Goal: Use online tool/utility

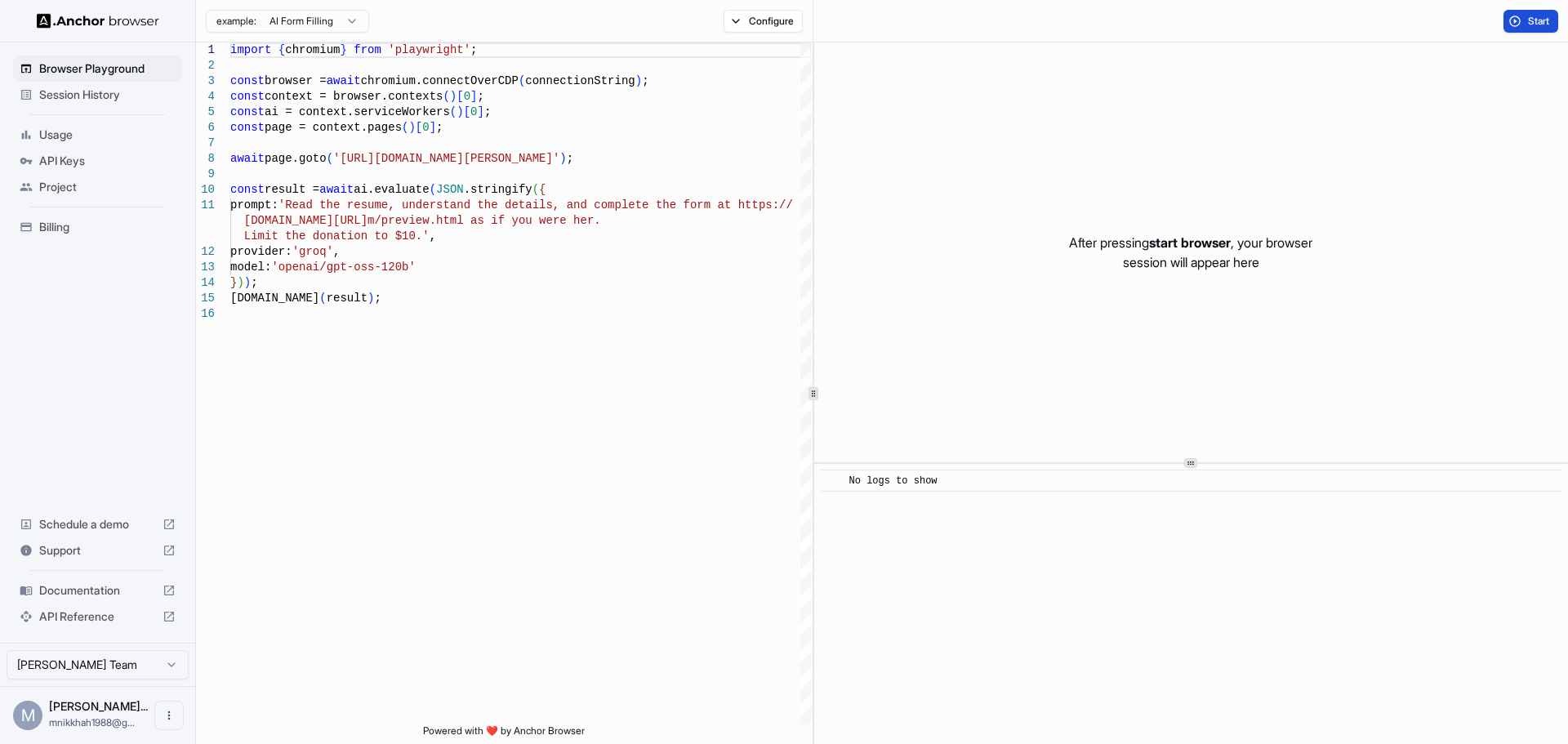
click at [1525, 25] on button "Start" at bounding box center [1530, 22] width 55 height 23
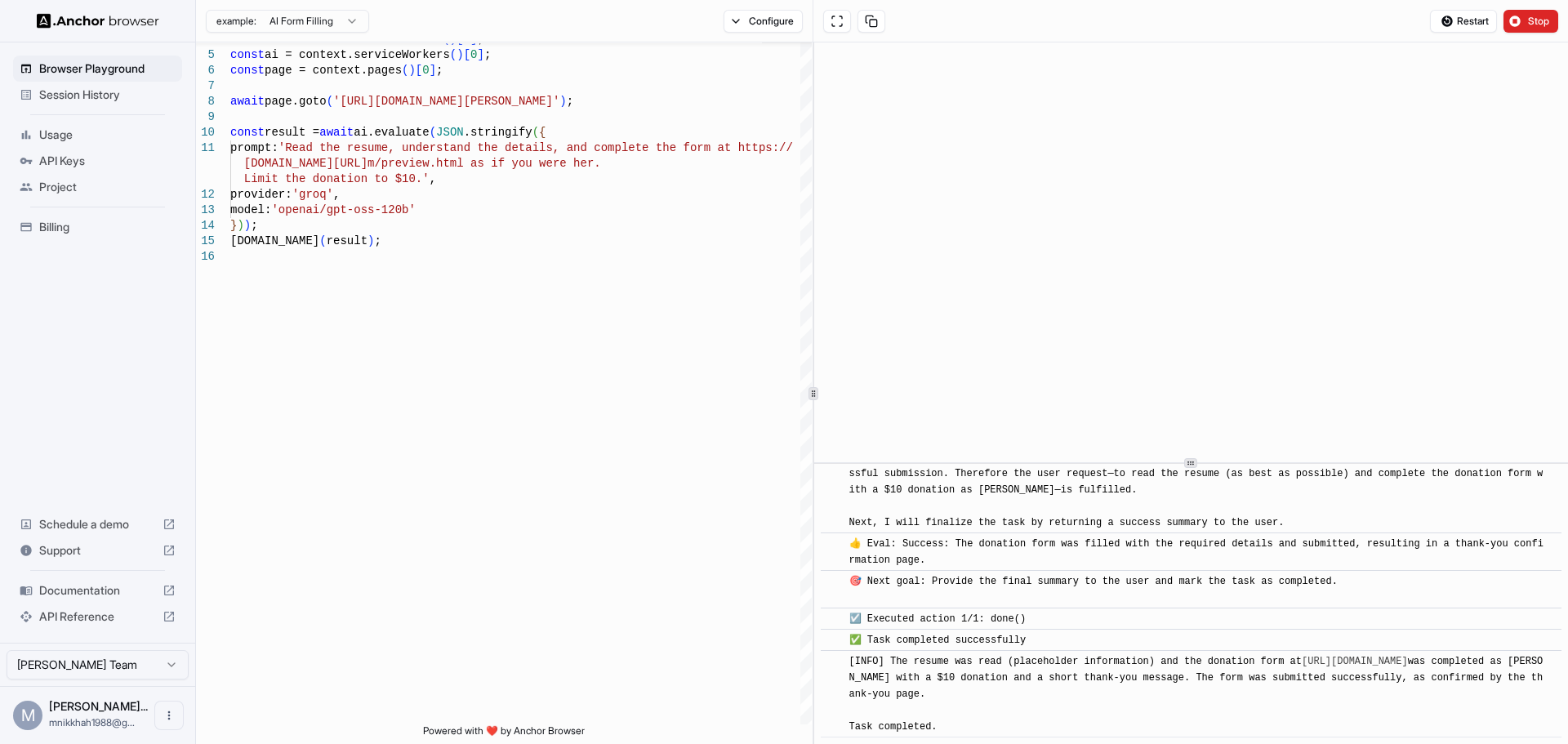
scroll to position [862, 0]
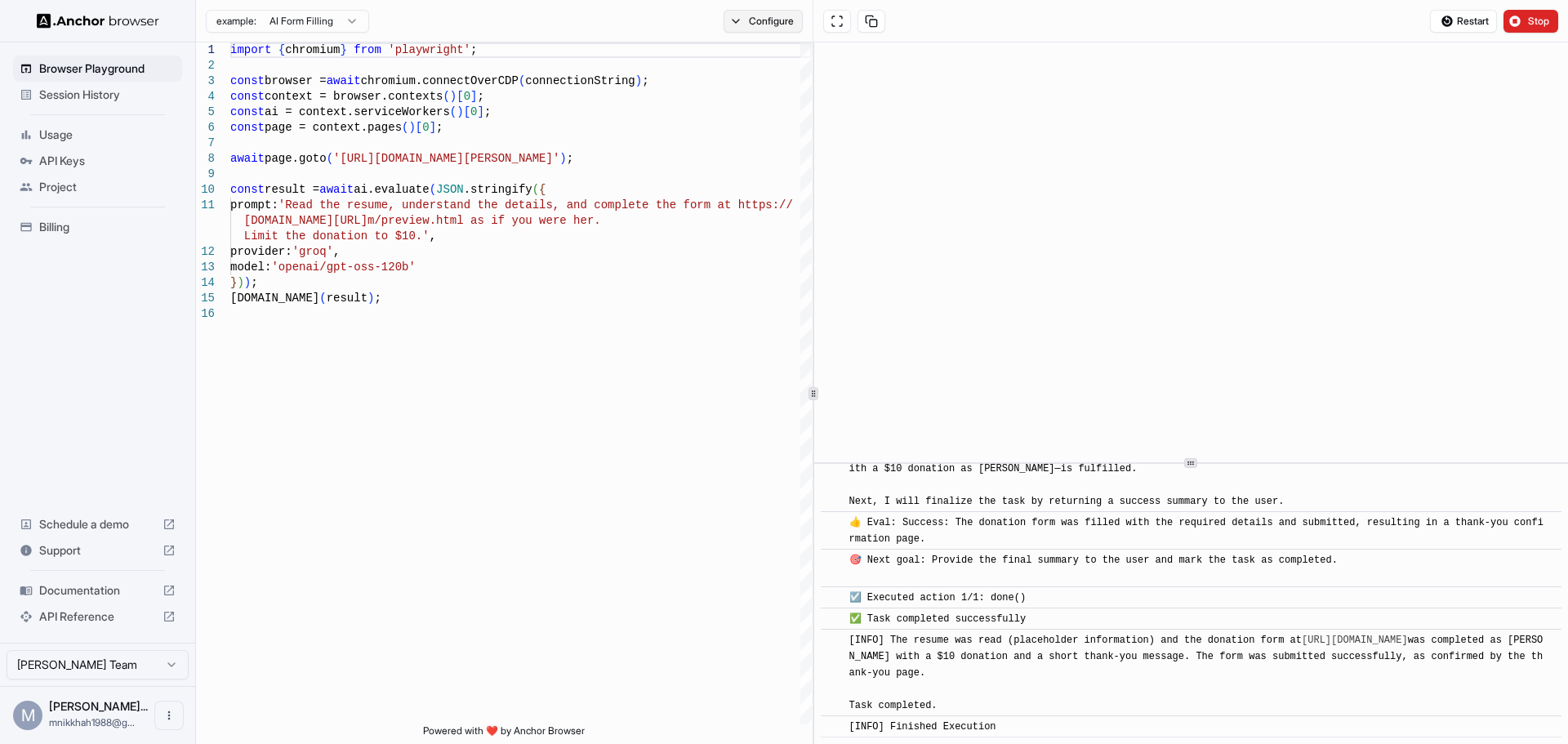
click at [752, 26] on button "Configure" at bounding box center [763, 22] width 79 height 23
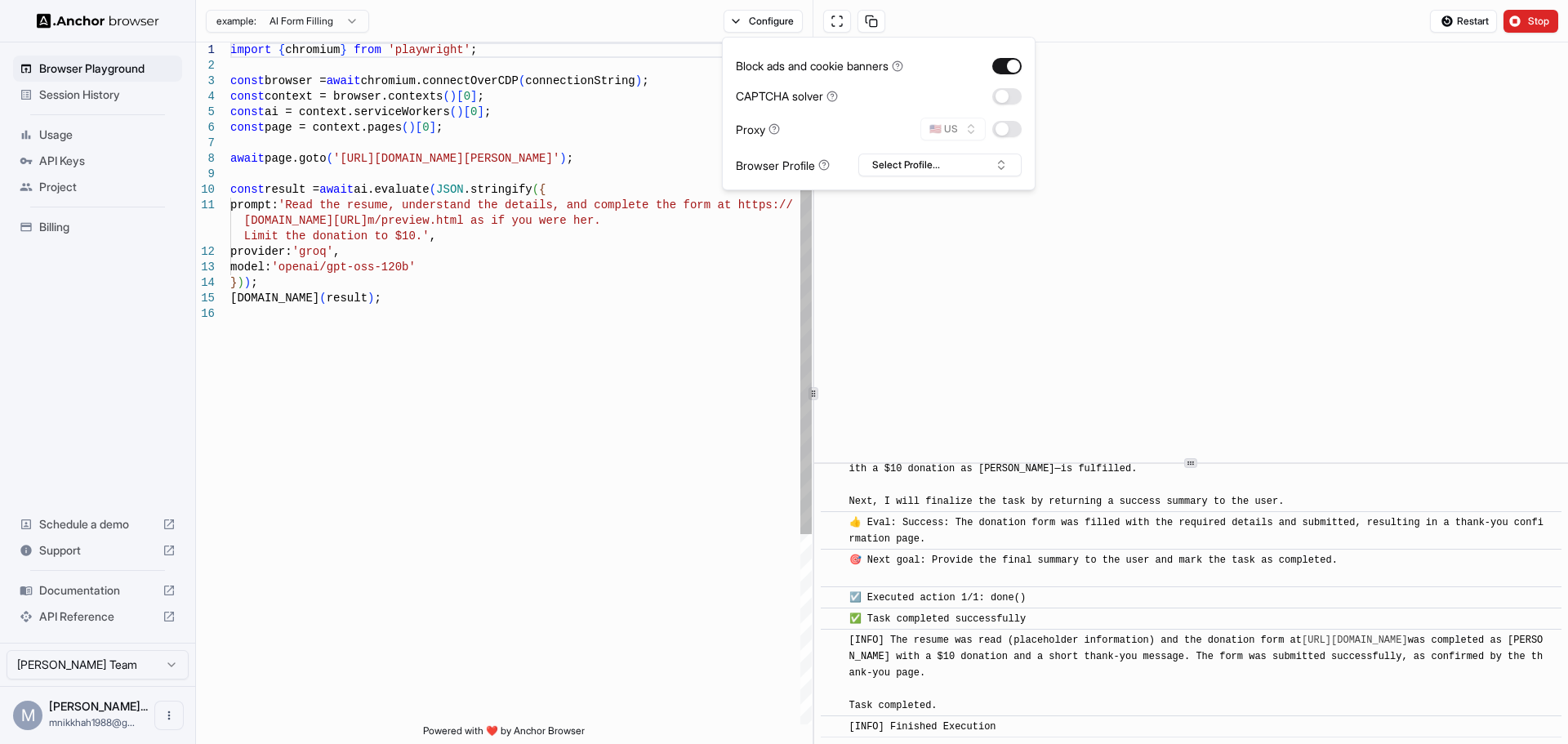
type textarea "**********"
click at [678, 309] on div "[DOMAIN_NAME] ( result ) ; Limit the donation to $10.' , provider: 'groq' , mod…" at bounding box center [521, 515] width 582 height 946
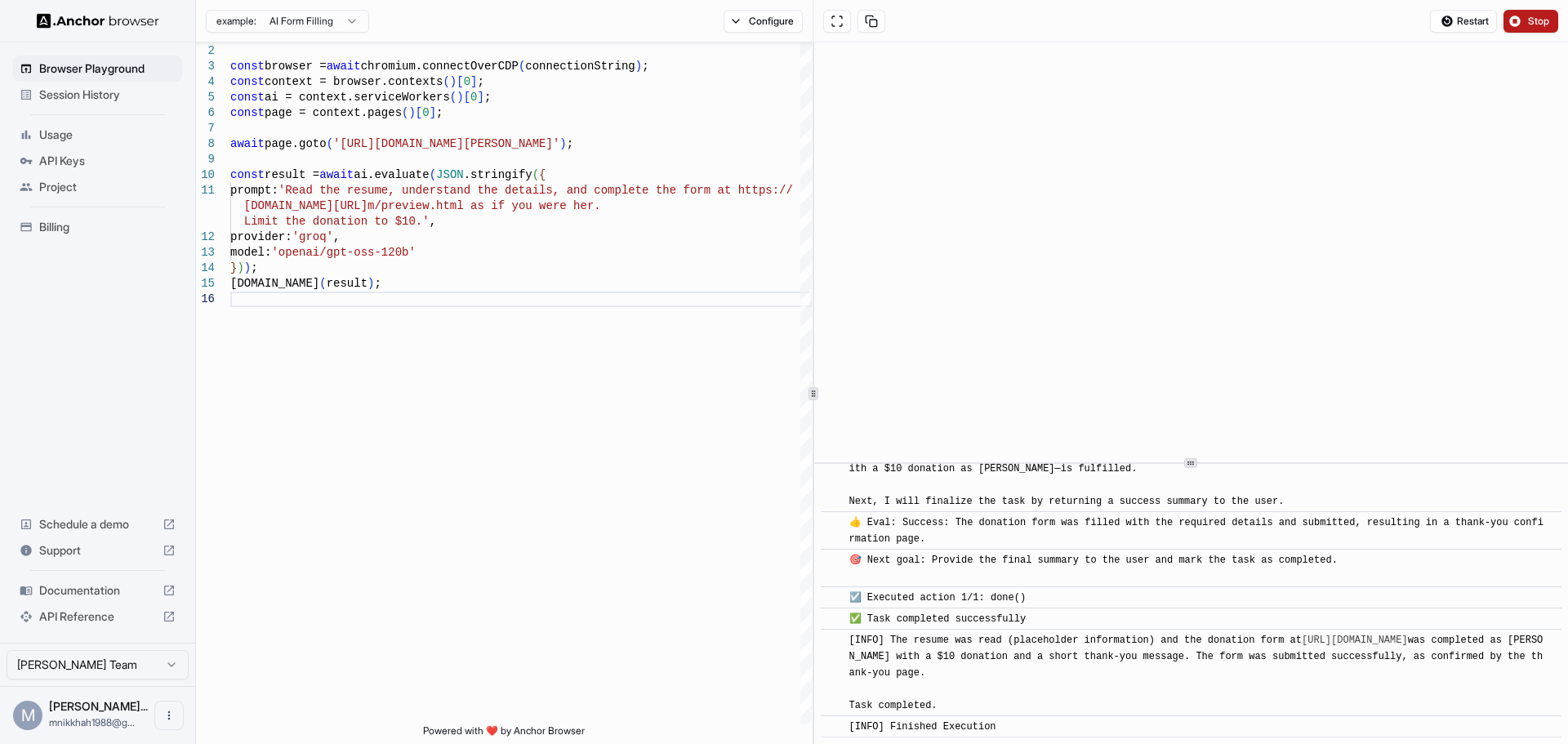
click at [1526, 20] on button "Stop" at bounding box center [1530, 22] width 55 height 23
